Goal: Task Accomplishment & Management: Complete application form

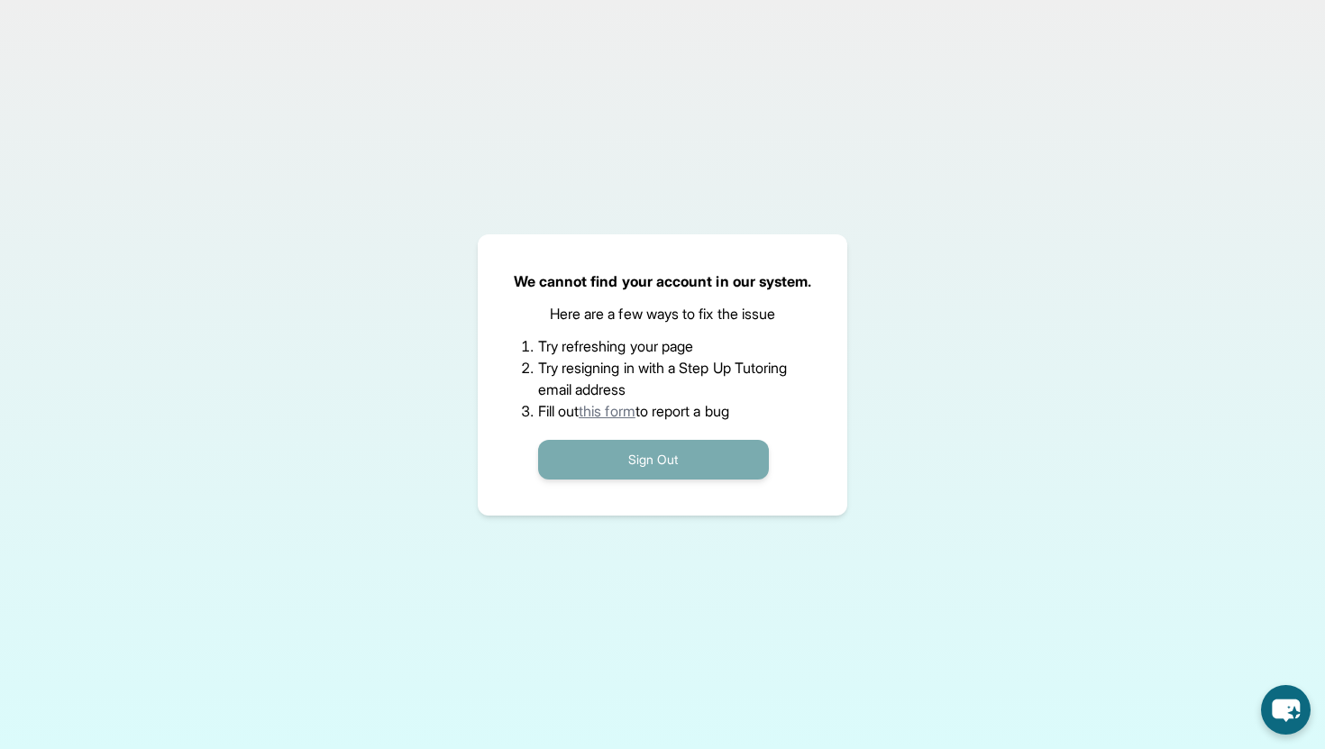
click at [663, 454] on button "Sign Out" at bounding box center [653, 460] width 231 height 40
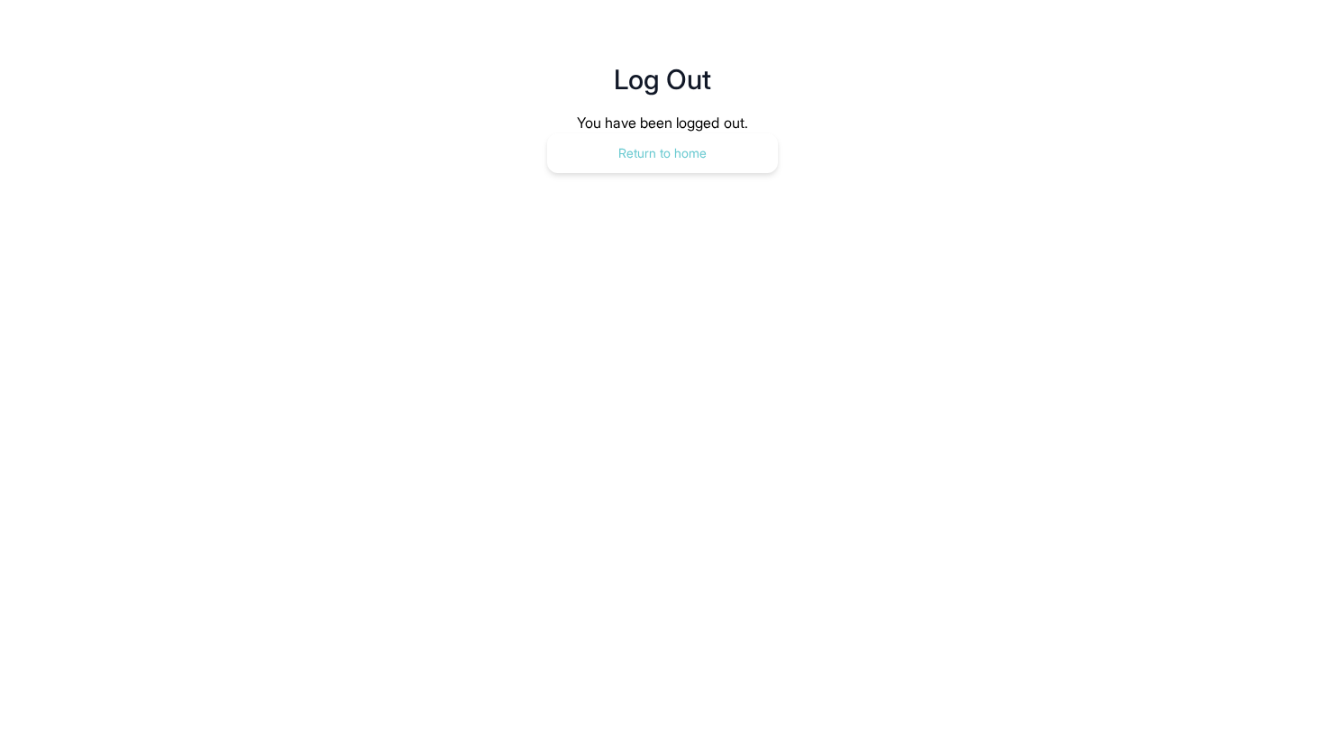
click at [642, 147] on button "Return to home" at bounding box center [662, 153] width 231 height 40
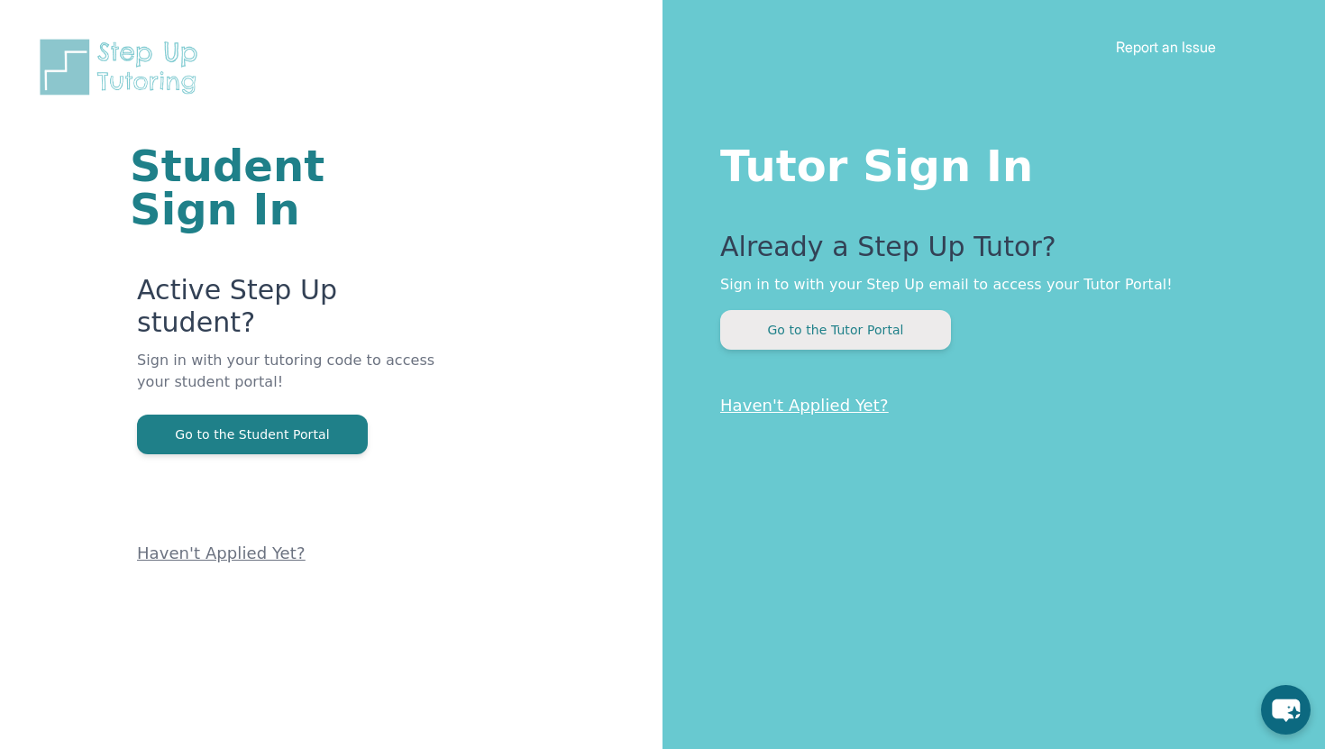
click at [763, 336] on button "Go to the Tutor Portal" at bounding box center [835, 330] width 231 height 40
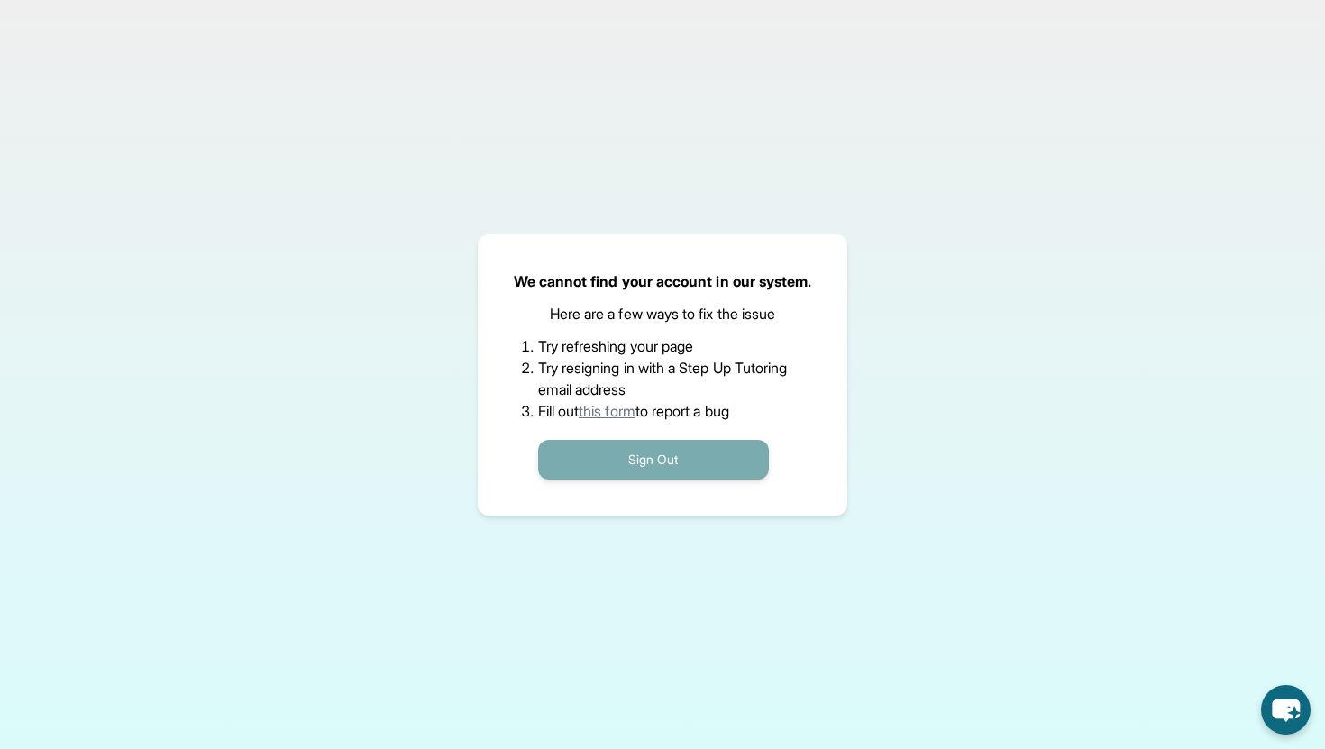
click at [722, 469] on button "Sign Out" at bounding box center [653, 460] width 231 height 40
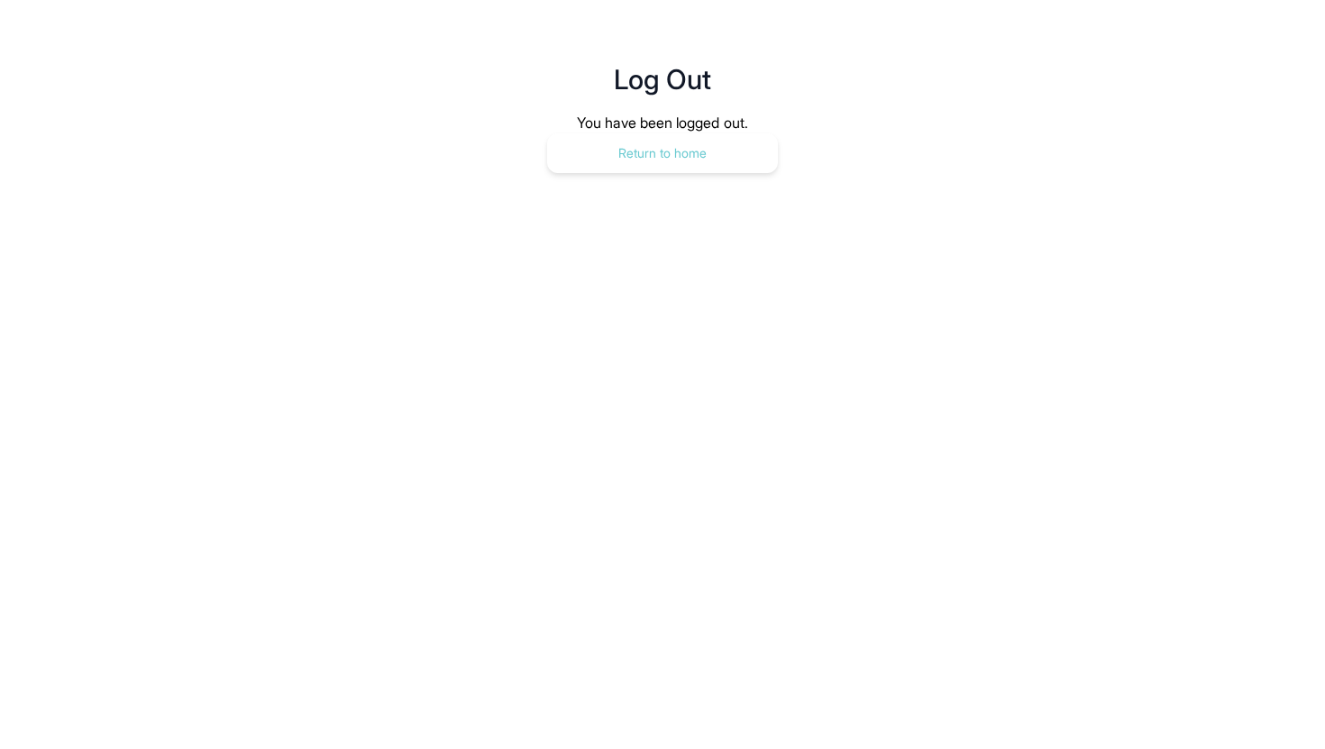
click at [666, 165] on button "Return to home" at bounding box center [662, 153] width 231 height 40
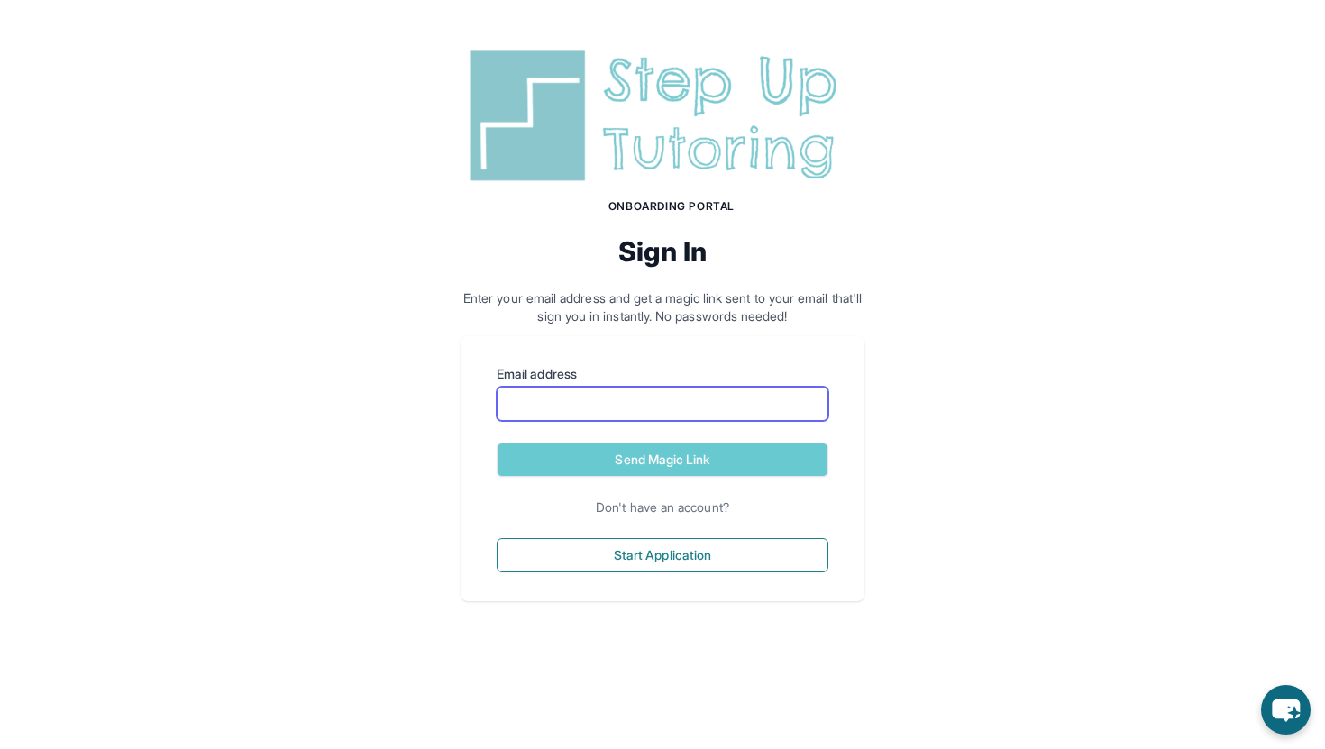
click at [656, 405] on input "Email address" at bounding box center [663, 404] width 332 height 34
type input "**********"
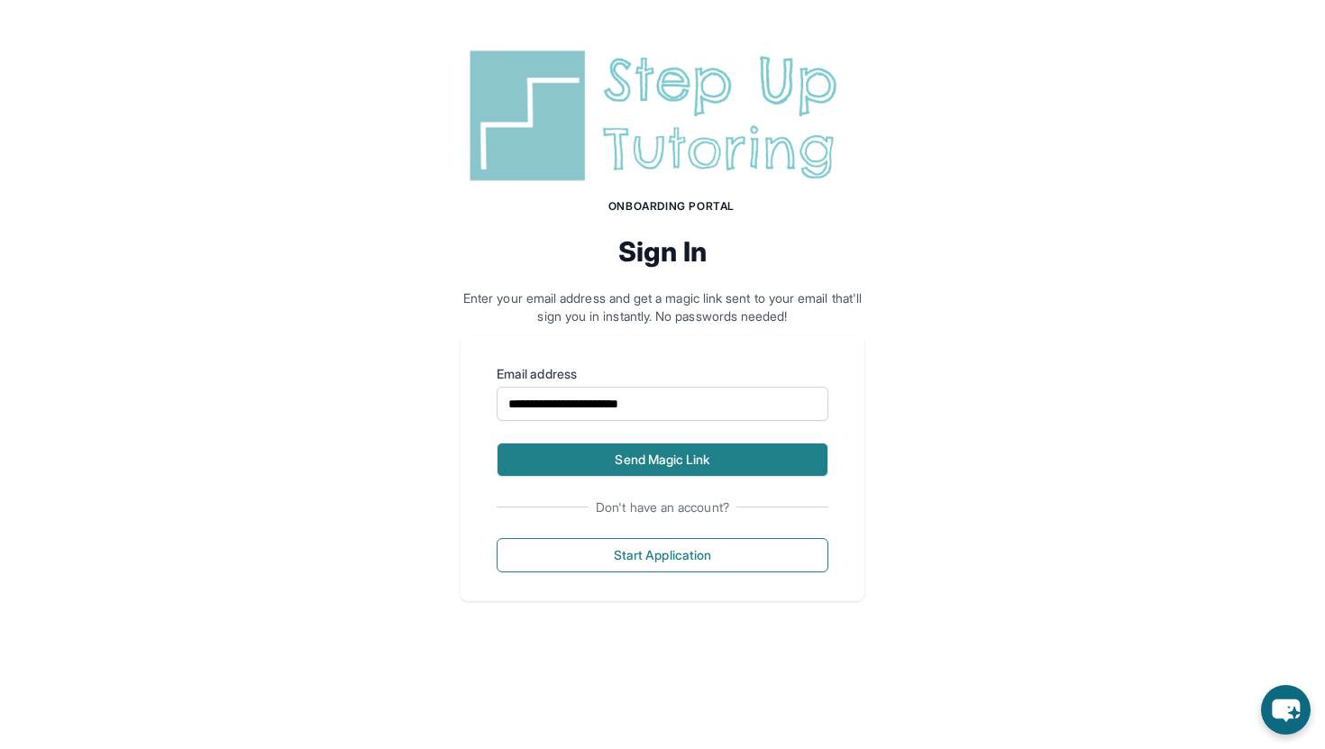
click at [672, 452] on button "Send Magic Link" at bounding box center [663, 460] width 332 height 34
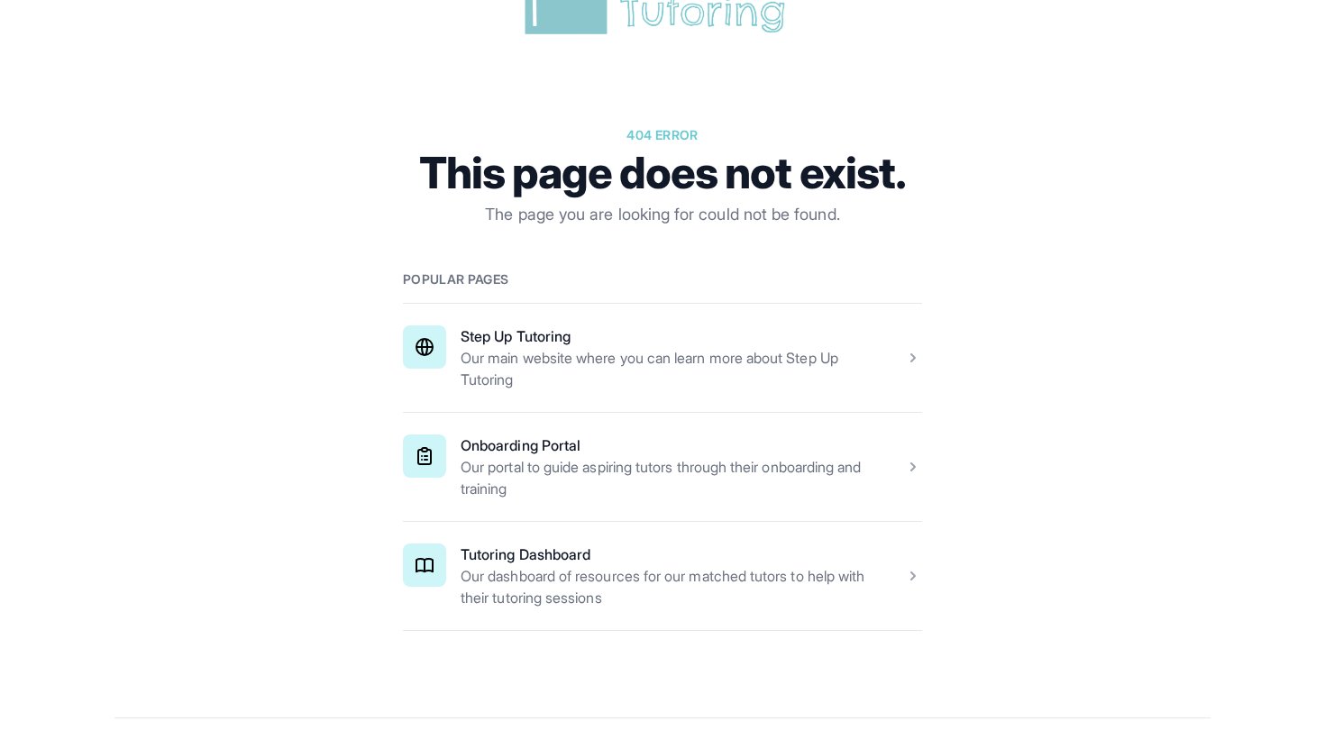
scroll to position [123, 0]
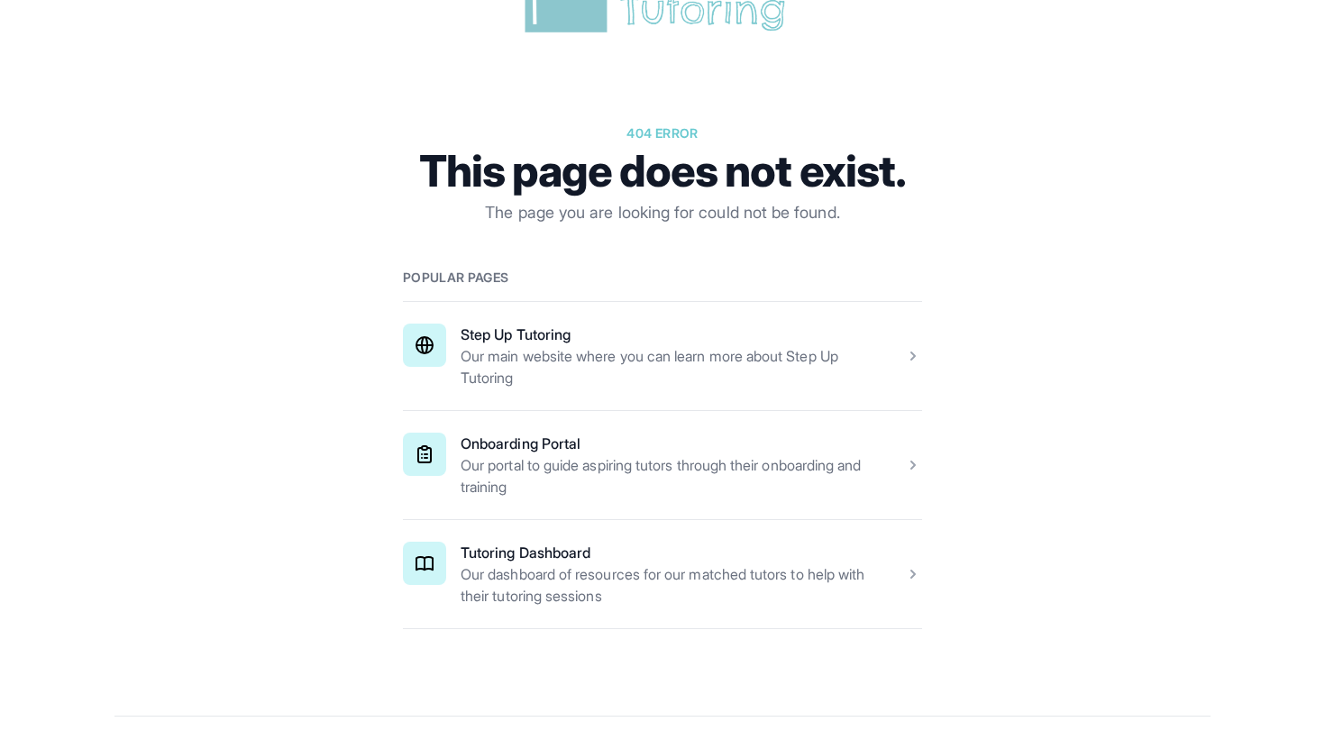
click at [912, 574] on span at bounding box center [662, 574] width 519 height 108
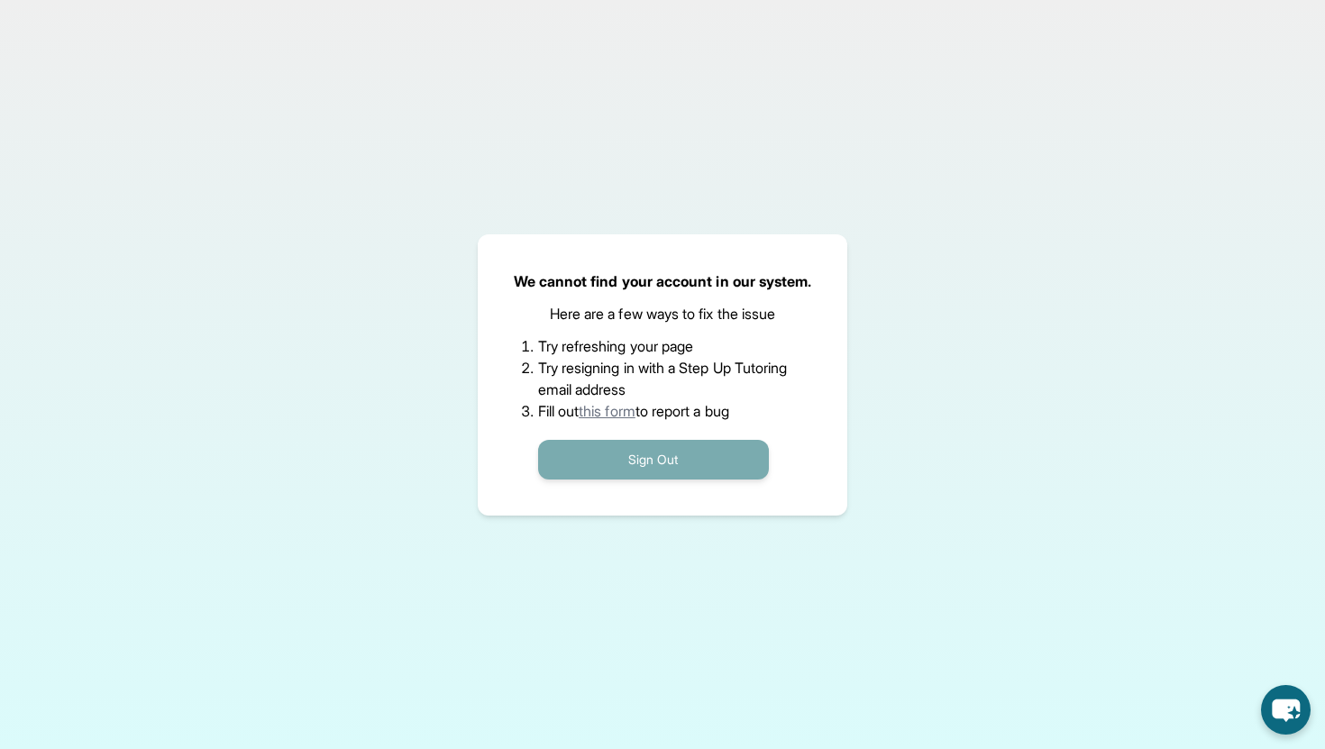
click at [628, 446] on button "Sign Out" at bounding box center [653, 460] width 231 height 40
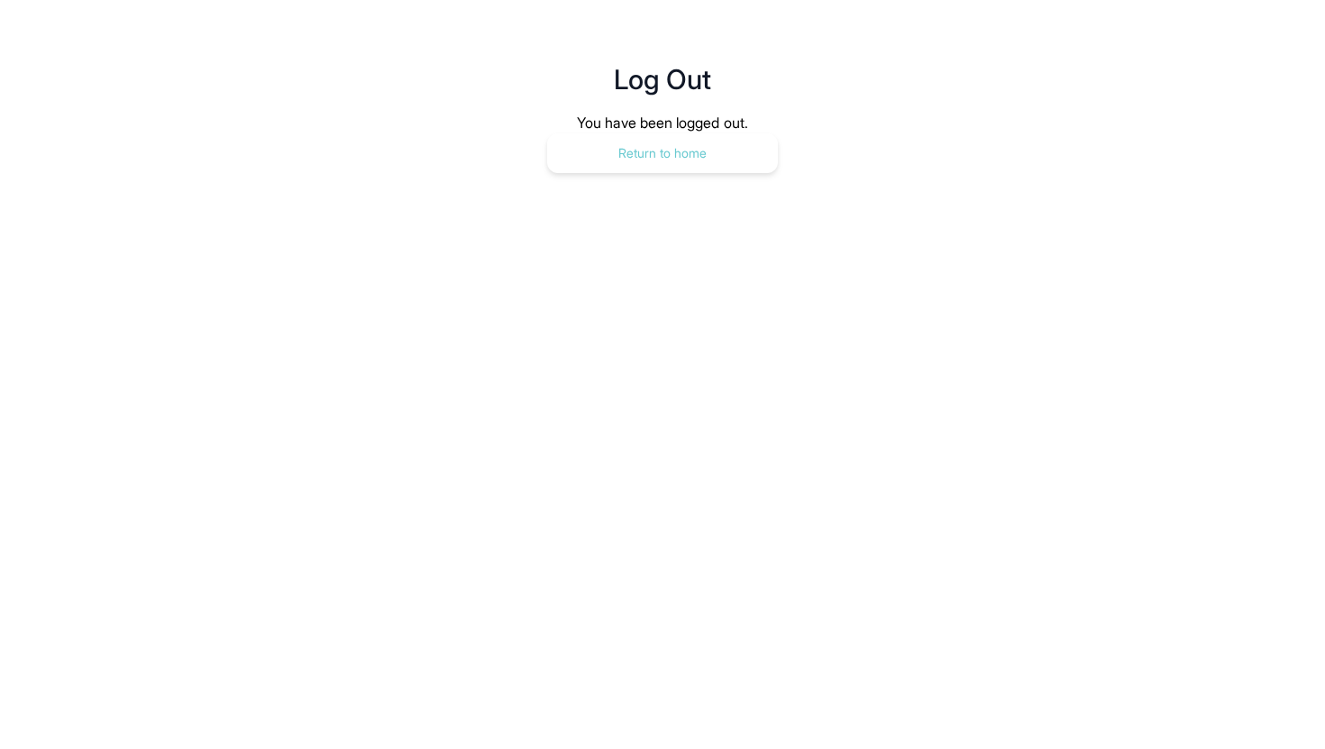
click at [624, 157] on button "Return to home" at bounding box center [662, 153] width 231 height 40
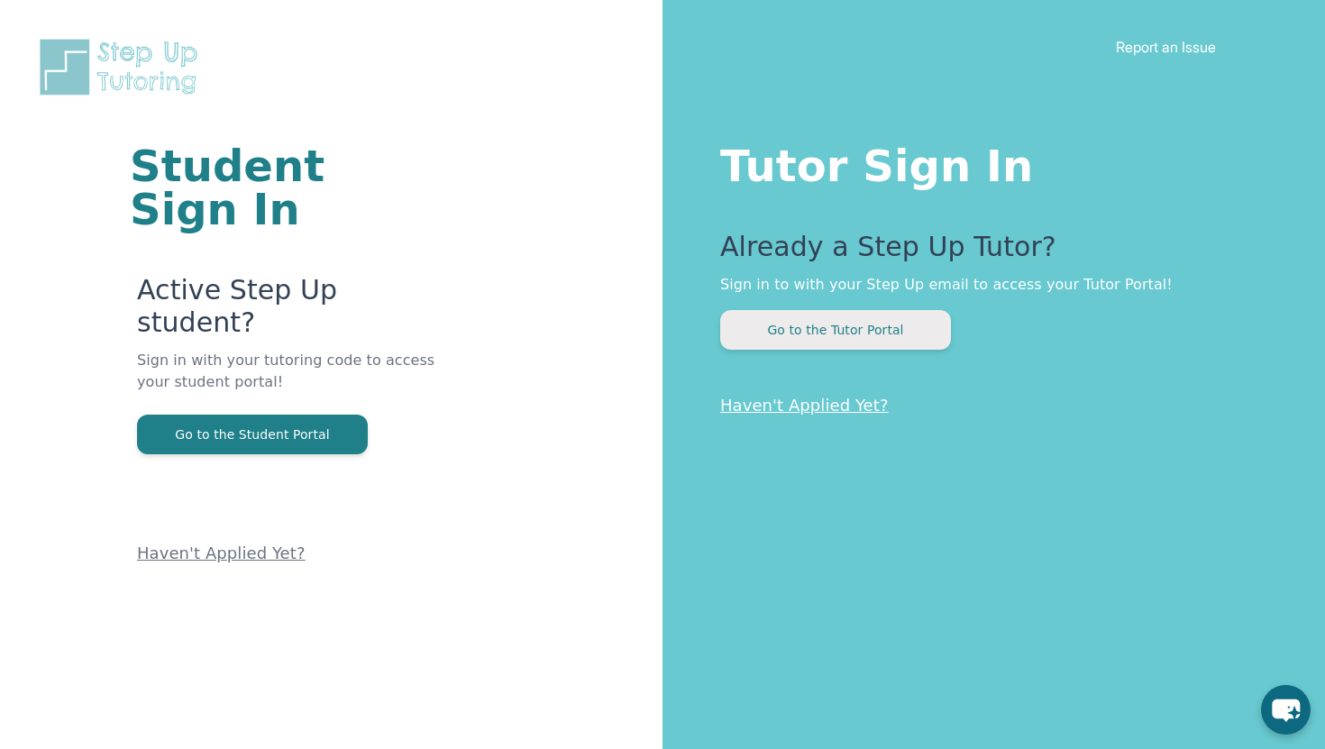
click at [826, 333] on button "Go to the Tutor Portal" at bounding box center [835, 330] width 231 height 40
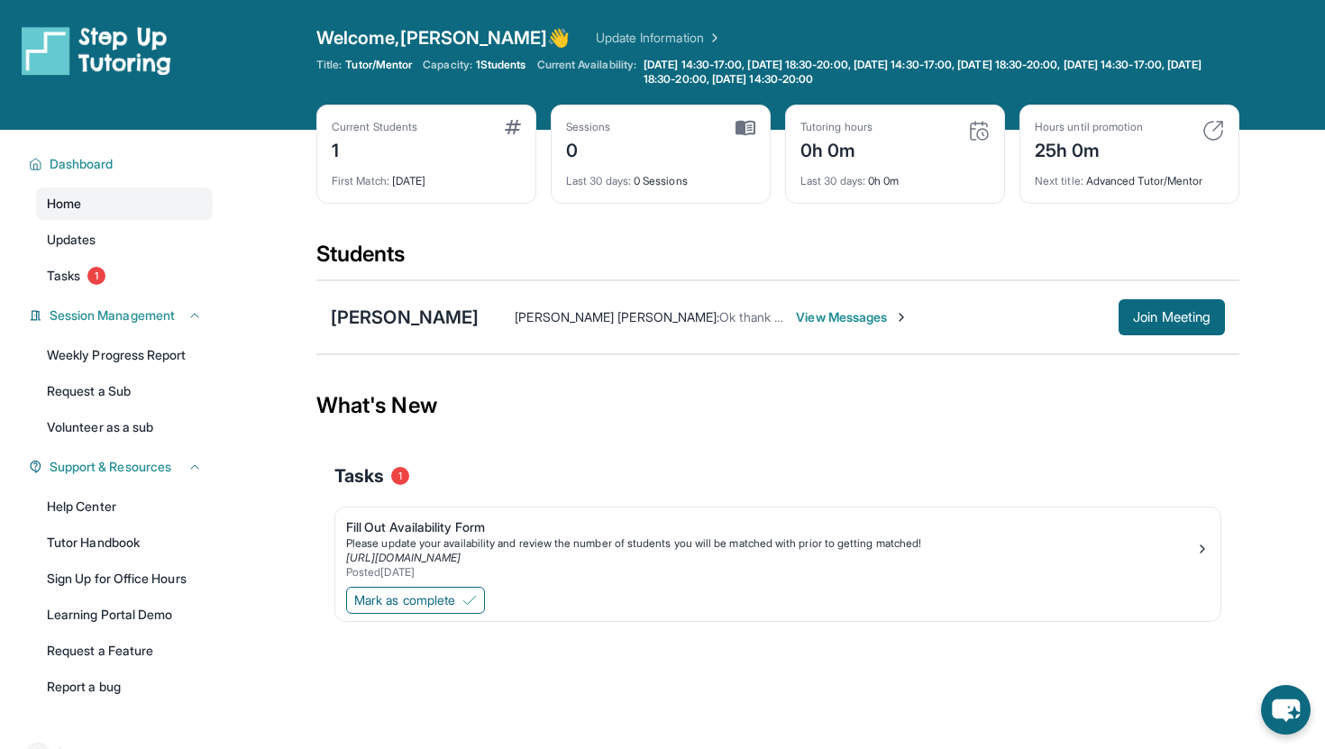
click at [83, 199] on link "Home" at bounding box center [124, 203] width 177 height 32
click at [84, 161] on span "Dashboard" at bounding box center [82, 164] width 64 height 18
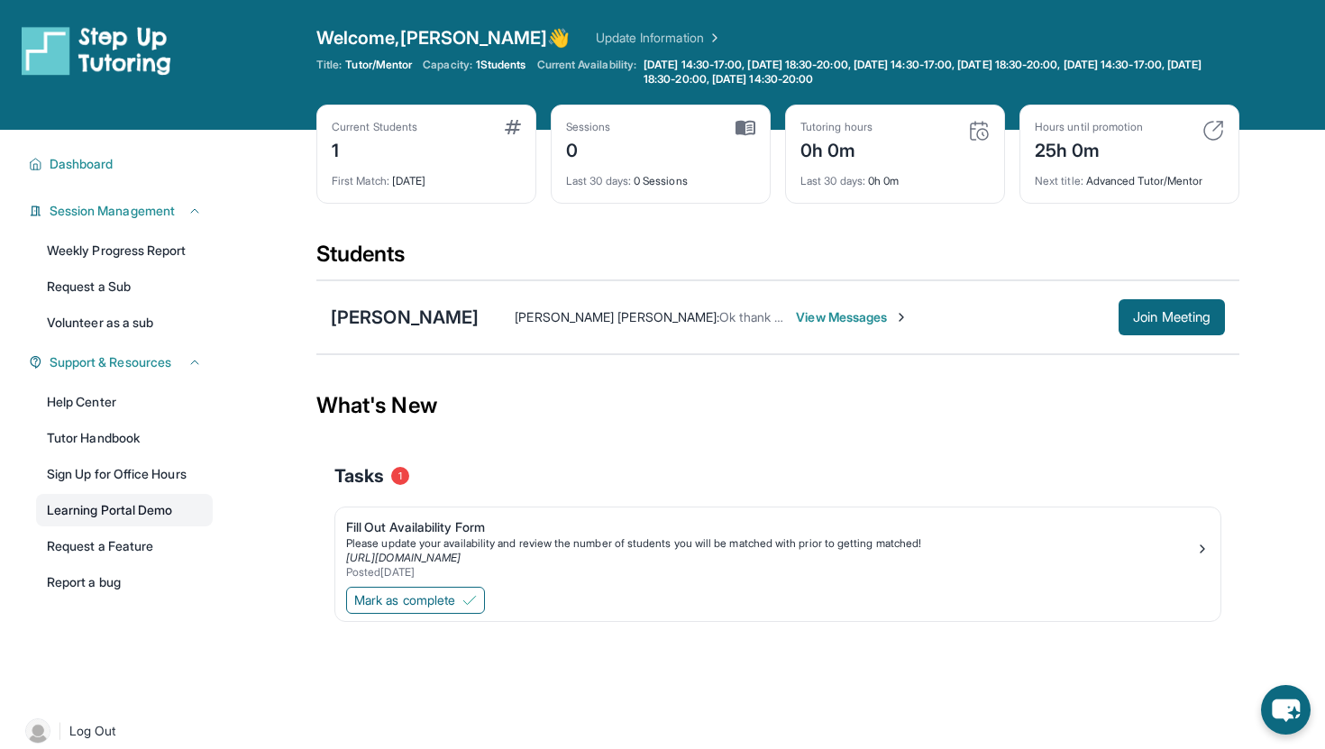
click at [169, 506] on link "Learning Portal Demo" at bounding box center [124, 510] width 177 height 32
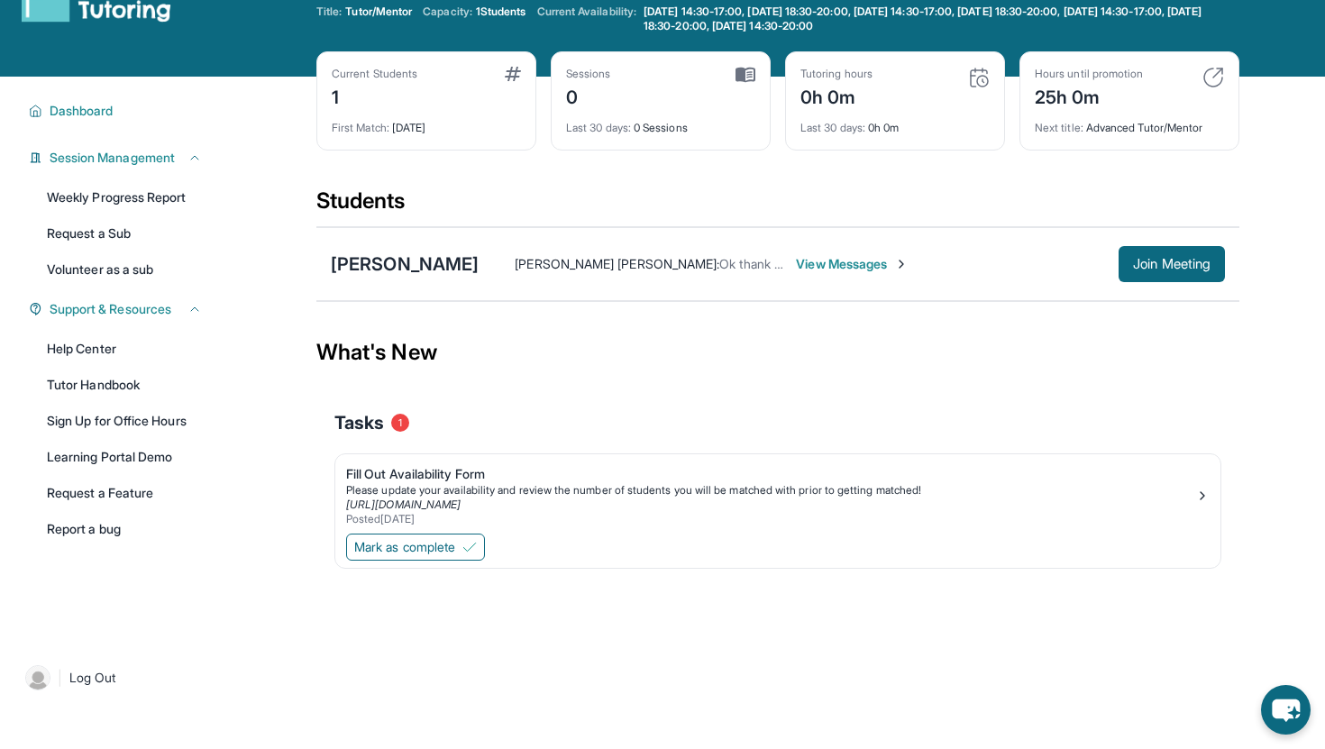
scroll to position [55, 0]
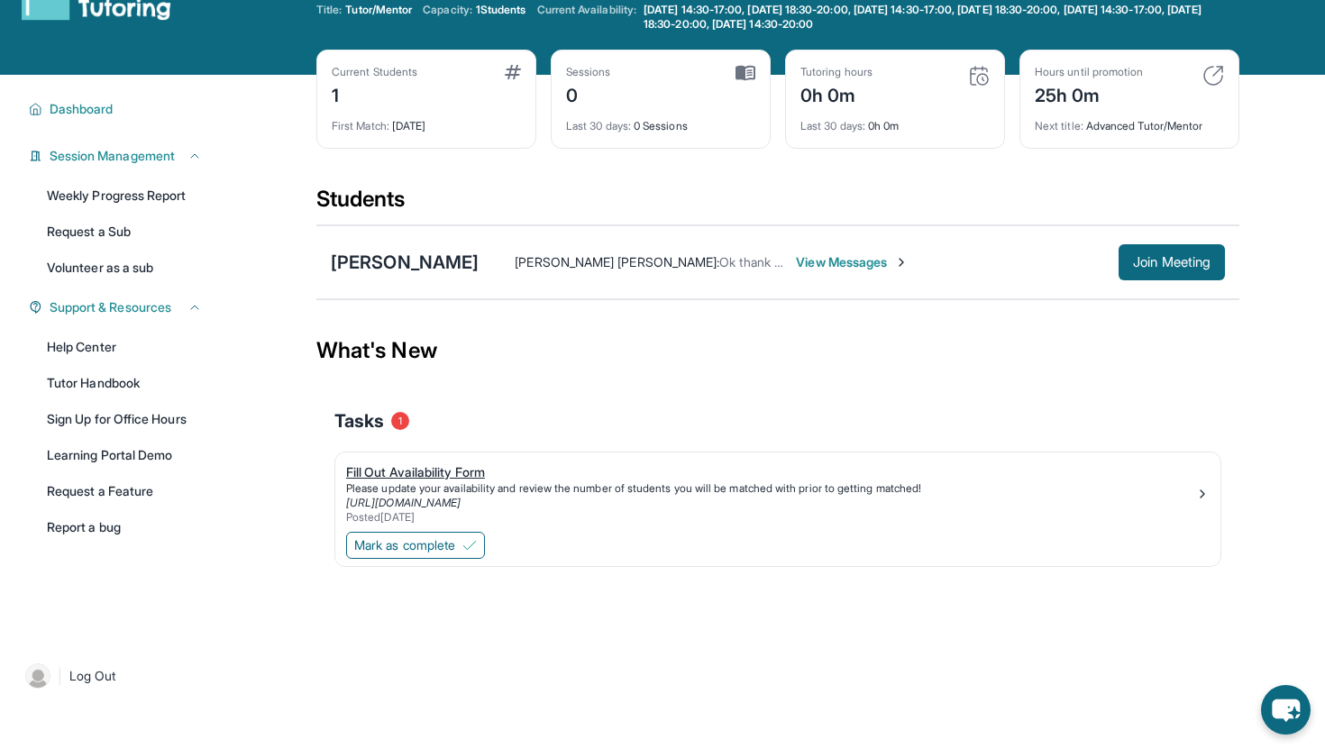
click at [389, 469] on div "Fill Out Availability Form" at bounding box center [770, 472] width 849 height 18
click at [367, 420] on span "Tasks" at bounding box center [359, 420] width 50 height 25
click at [413, 541] on span "Mark as complete" at bounding box center [404, 545] width 101 height 18
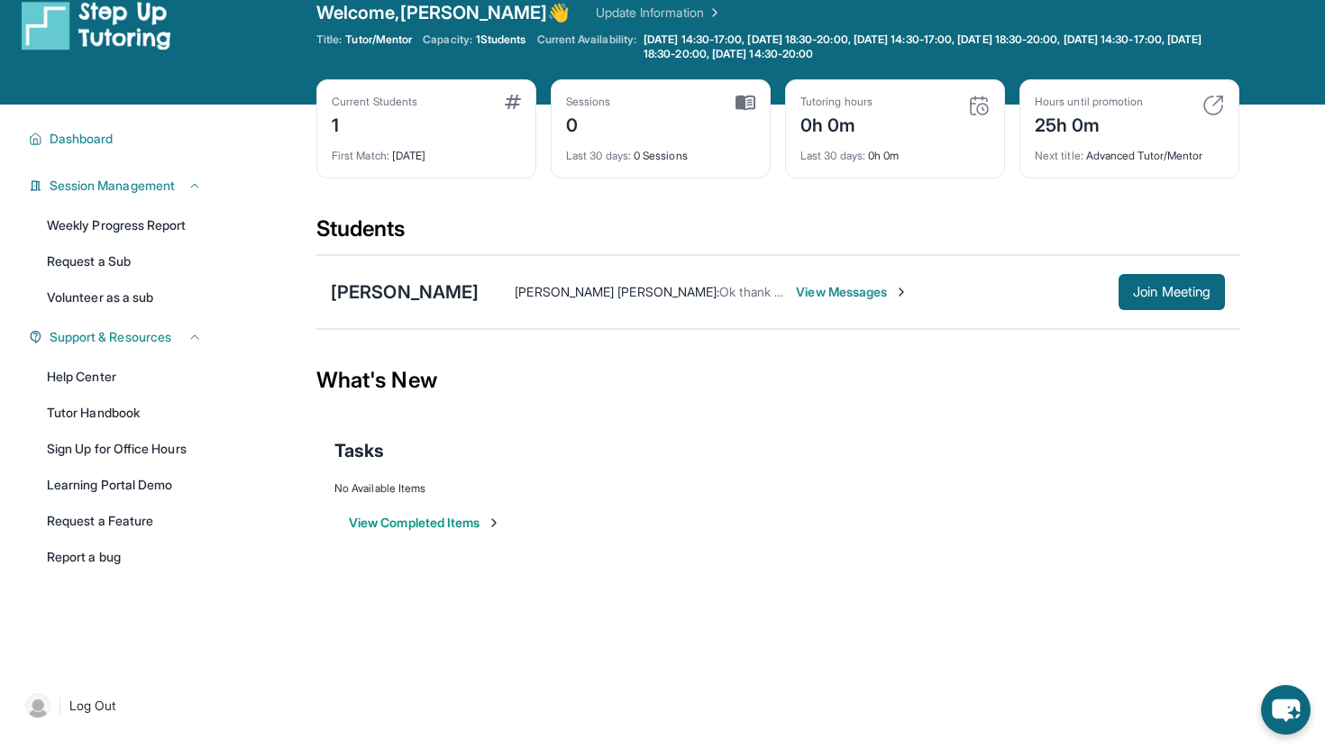
scroll to position [17, 0]
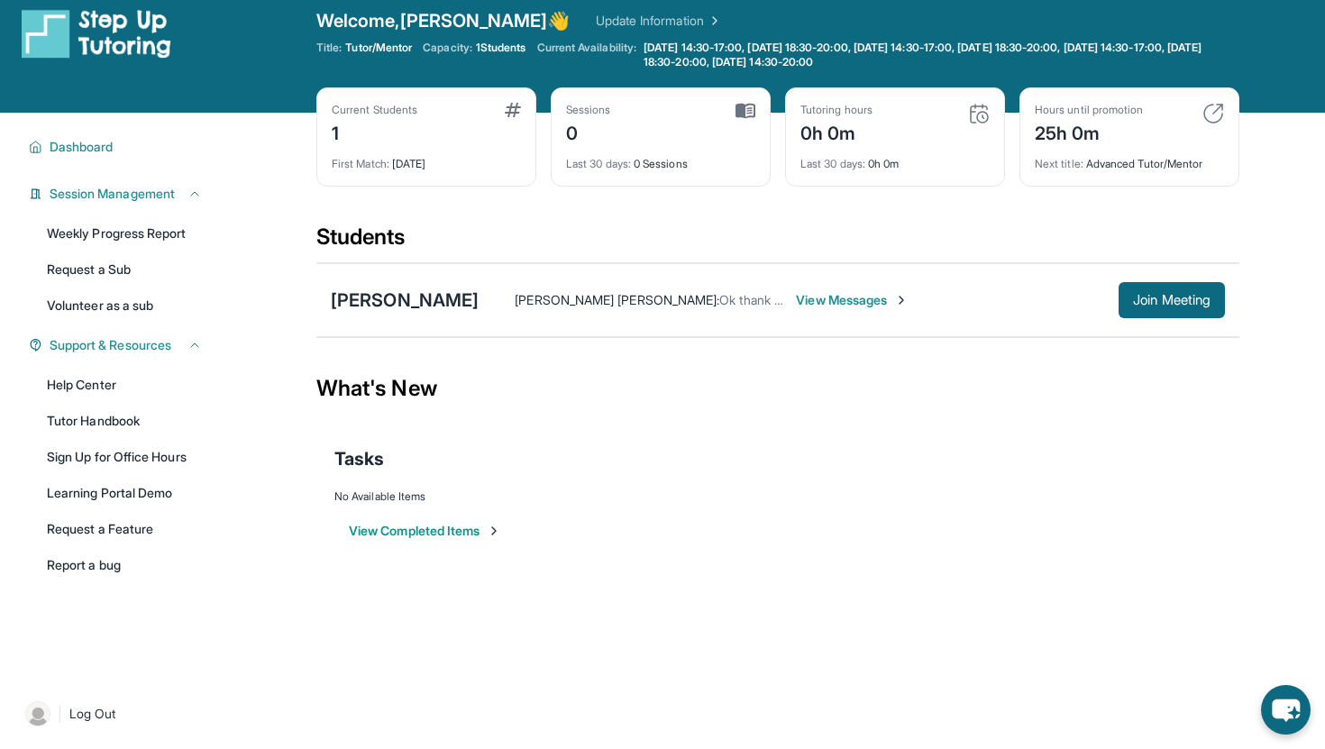
click at [796, 304] on span "View Messages" at bounding box center [852, 300] width 113 height 18
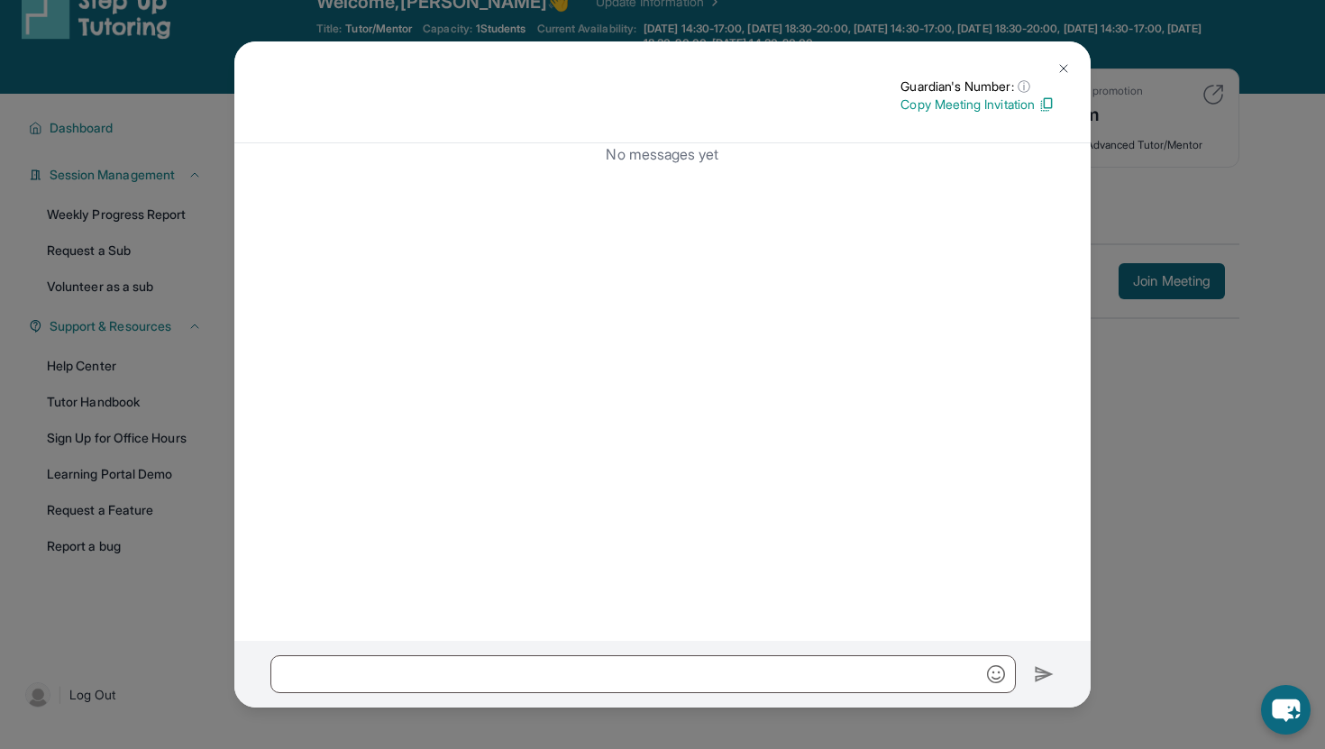
scroll to position [27, 0]
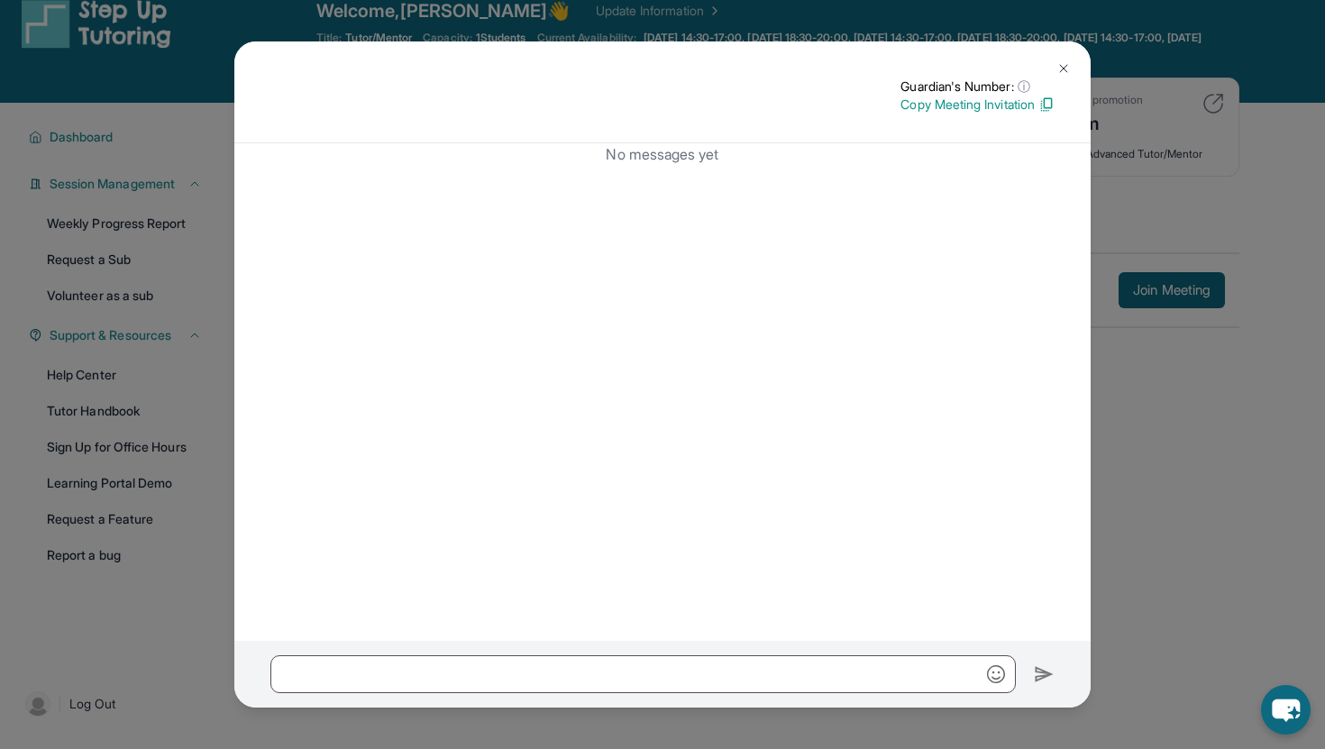
click at [1069, 72] on img at bounding box center [1063, 68] width 14 height 14
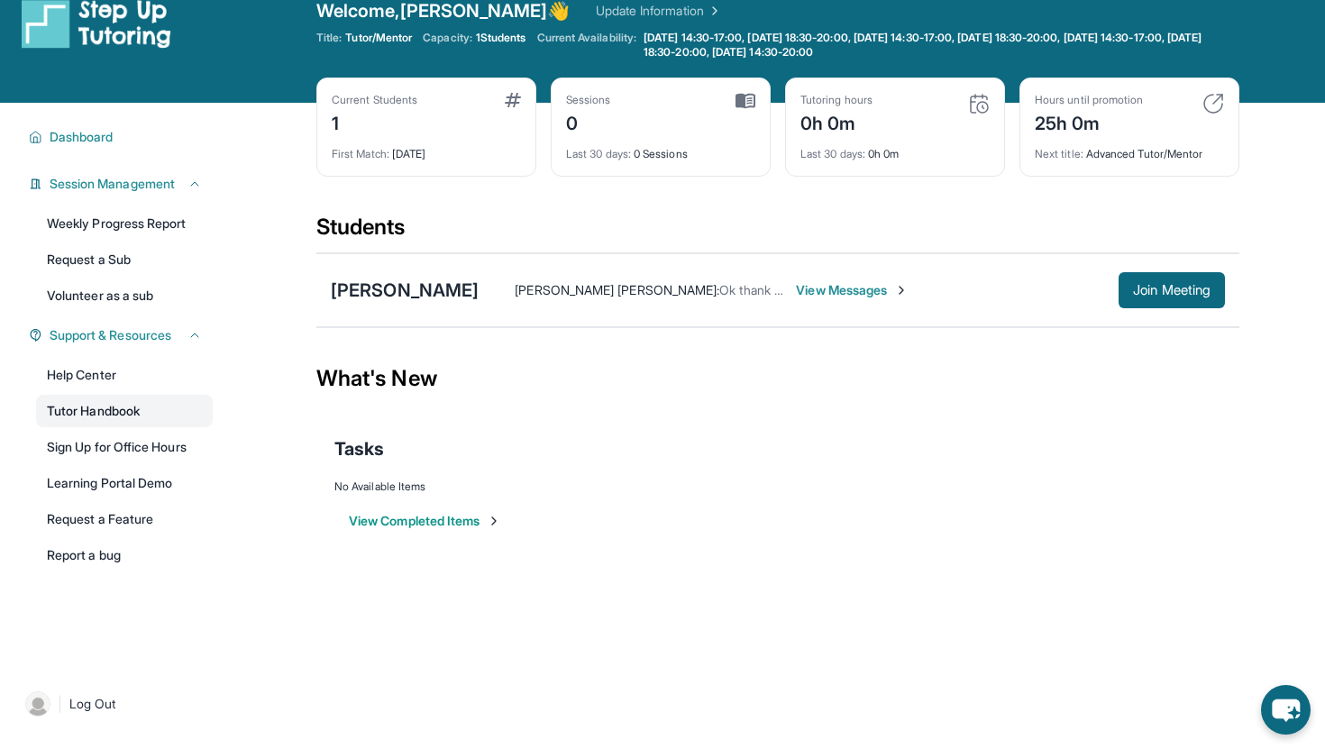
click at [123, 416] on link "Tutor Handbook" at bounding box center [124, 411] width 177 height 32
click at [525, 288] on span "[PERSON_NAME] [PERSON_NAME] :" at bounding box center [617, 289] width 205 height 15
click at [796, 292] on span "View Messages" at bounding box center [852, 290] width 113 height 18
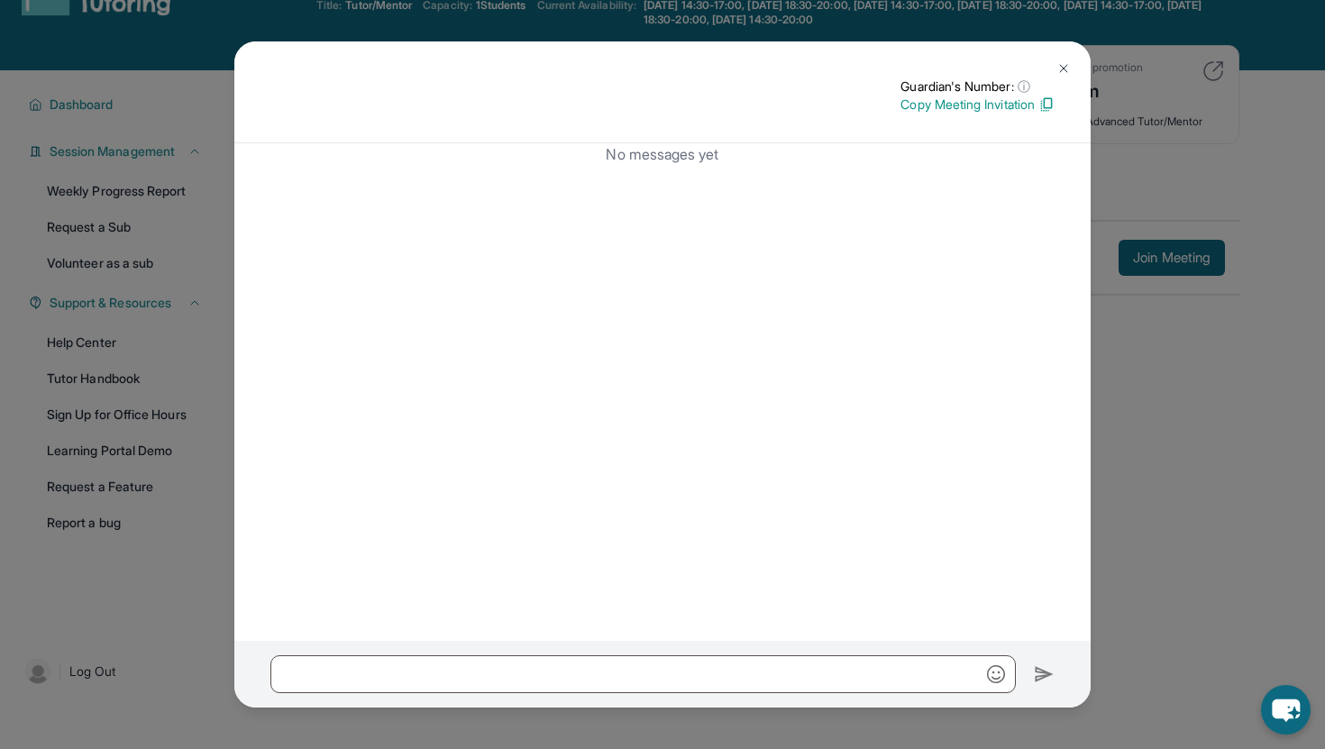
scroll to position [69, 0]
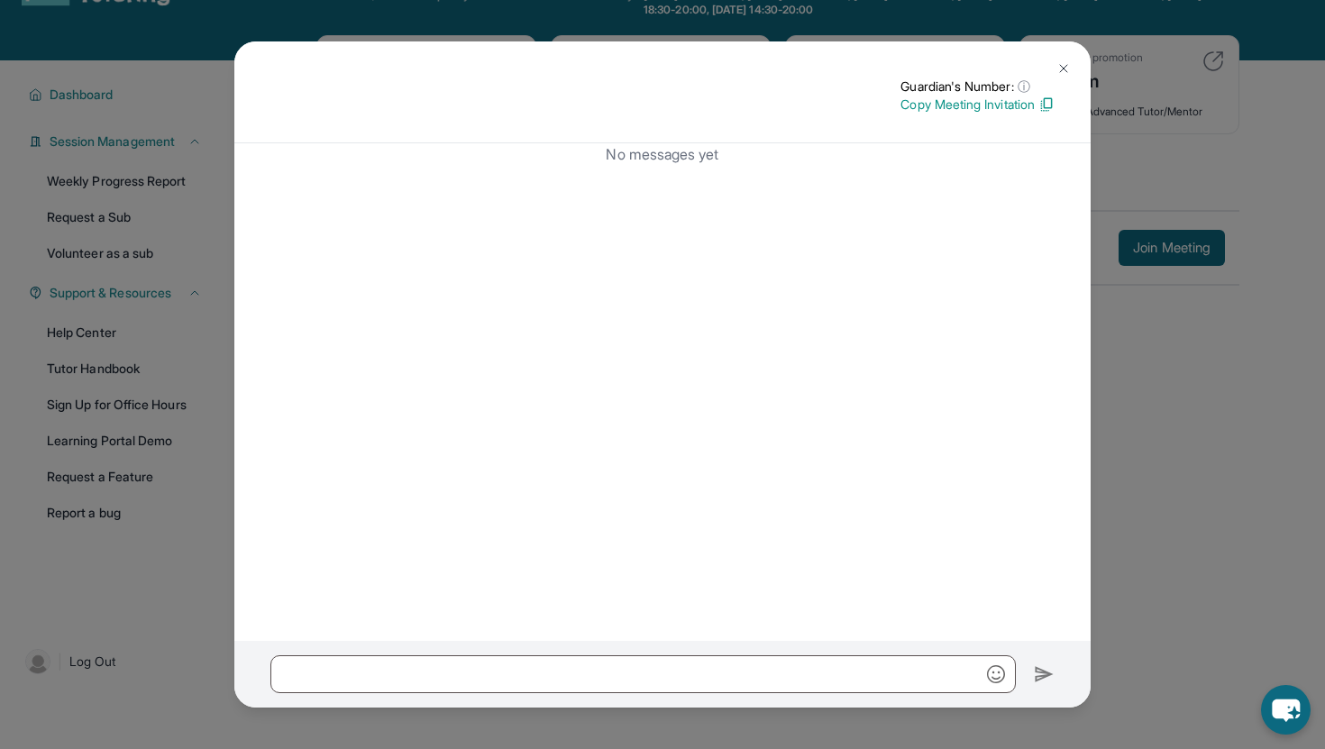
click at [1065, 59] on button at bounding box center [1064, 68] width 36 height 36
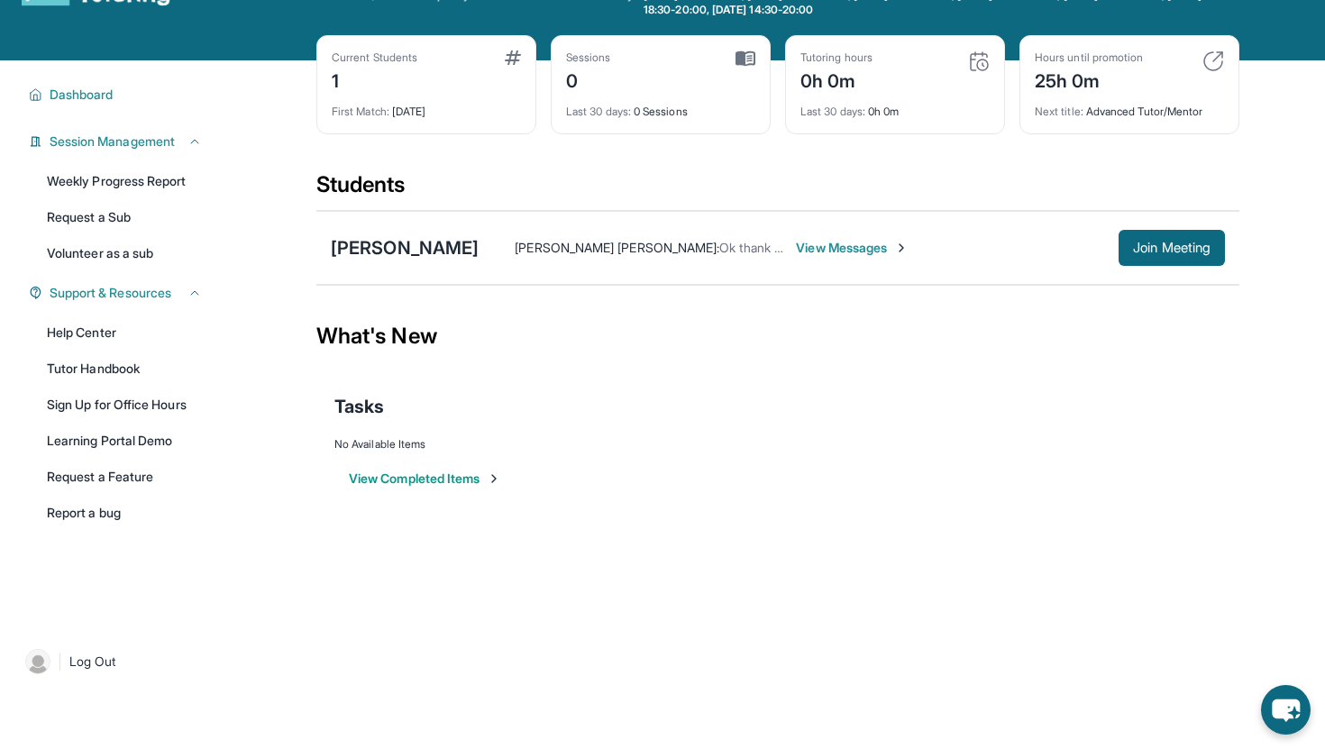
drag, startPoint x: 518, startPoint y: 243, endPoint x: 534, endPoint y: 243, distance: 16.2
click at [527, 243] on span "[PERSON_NAME] [PERSON_NAME] :" at bounding box center [617, 247] width 205 height 15
click at [570, 278] on div "Audrina [PERSON_NAME] [PERSON_NAME] : Ok thank you! View Messages Join Meeting" at bounding box center [777, 248] width 923 height 74
